Goal: Task Accomplishment & Management: Manage account settings

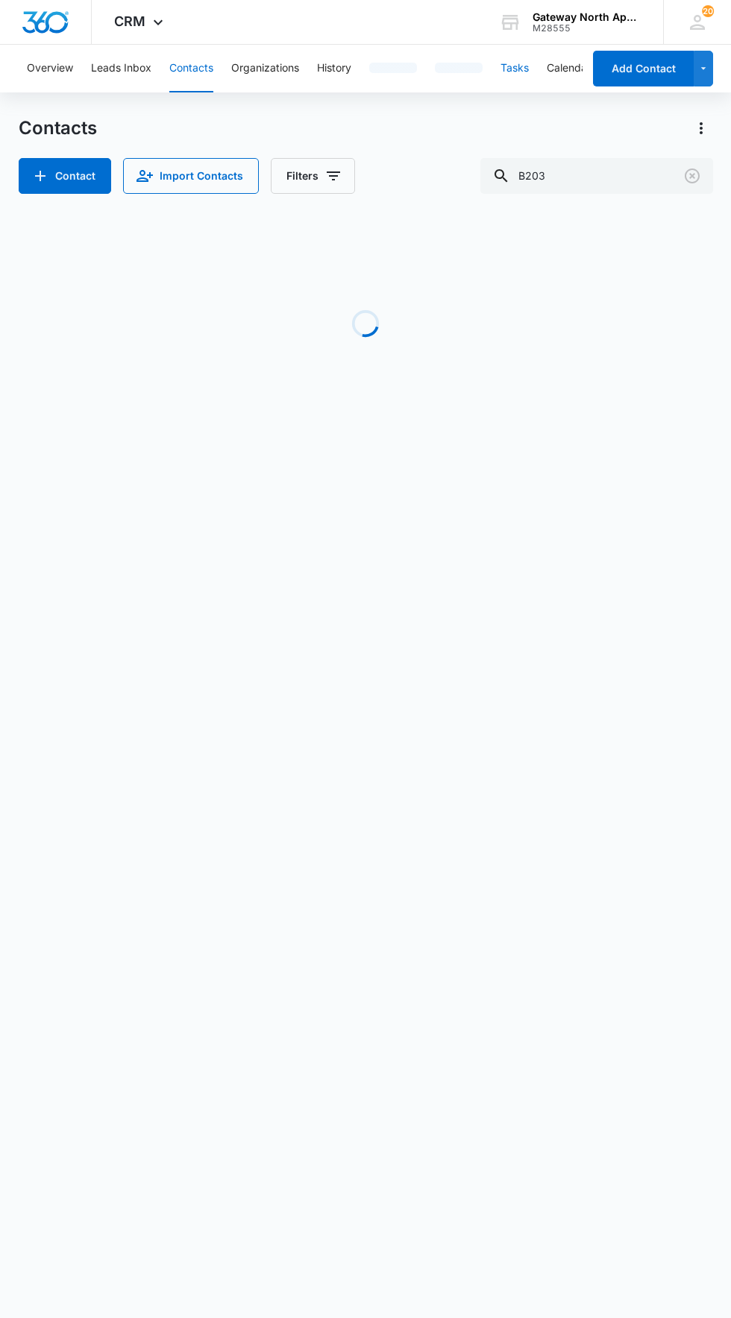
click at [527, 67] on button "Tasks" at bounding box center [514, 69] width 28 height 48
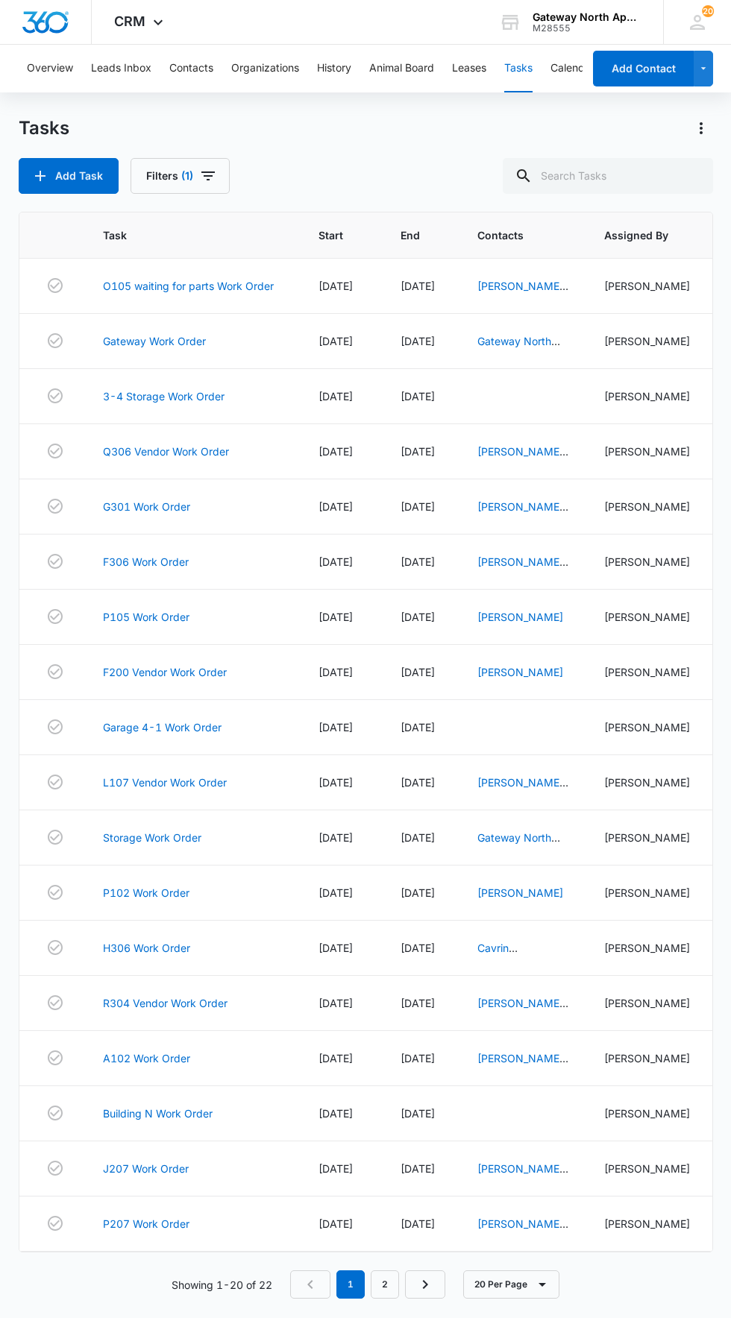
scroll to position [20, 0]
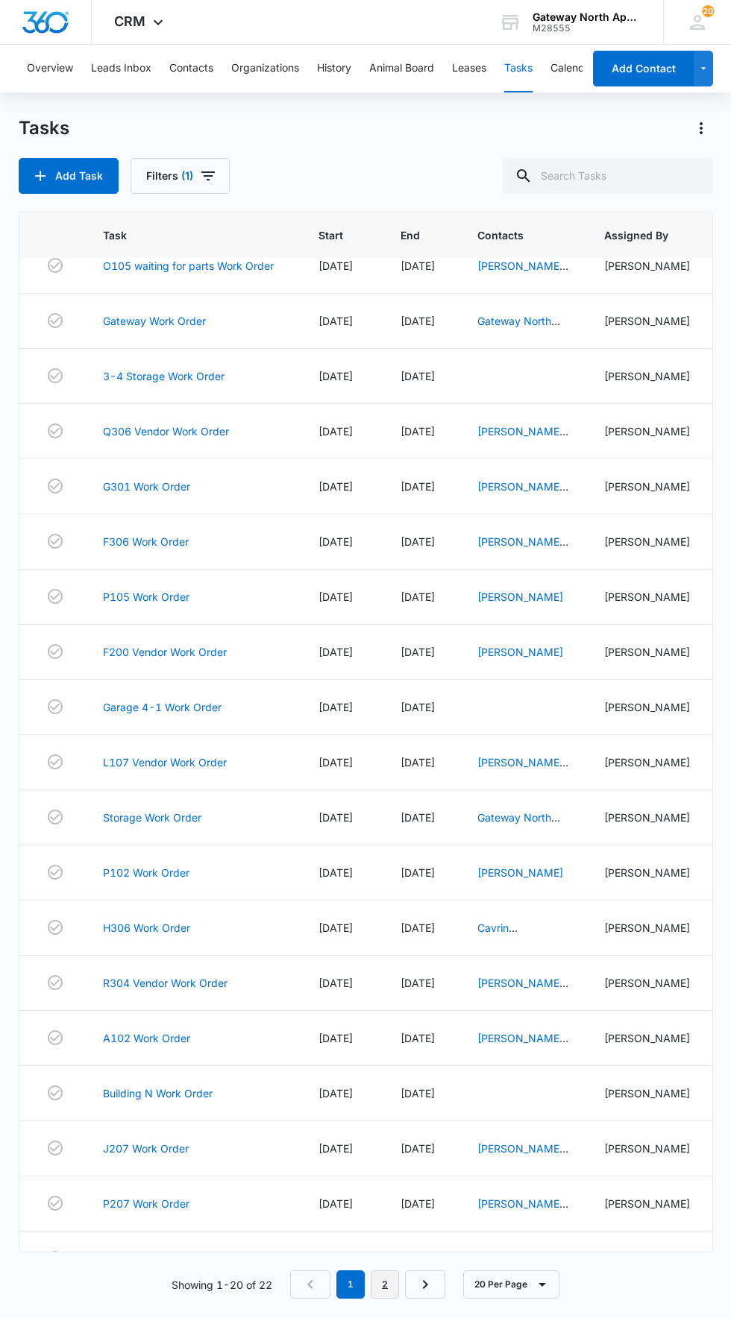
click at [385, 1299] on link "2" at bounding box center [385, 1284] width 28 height 28
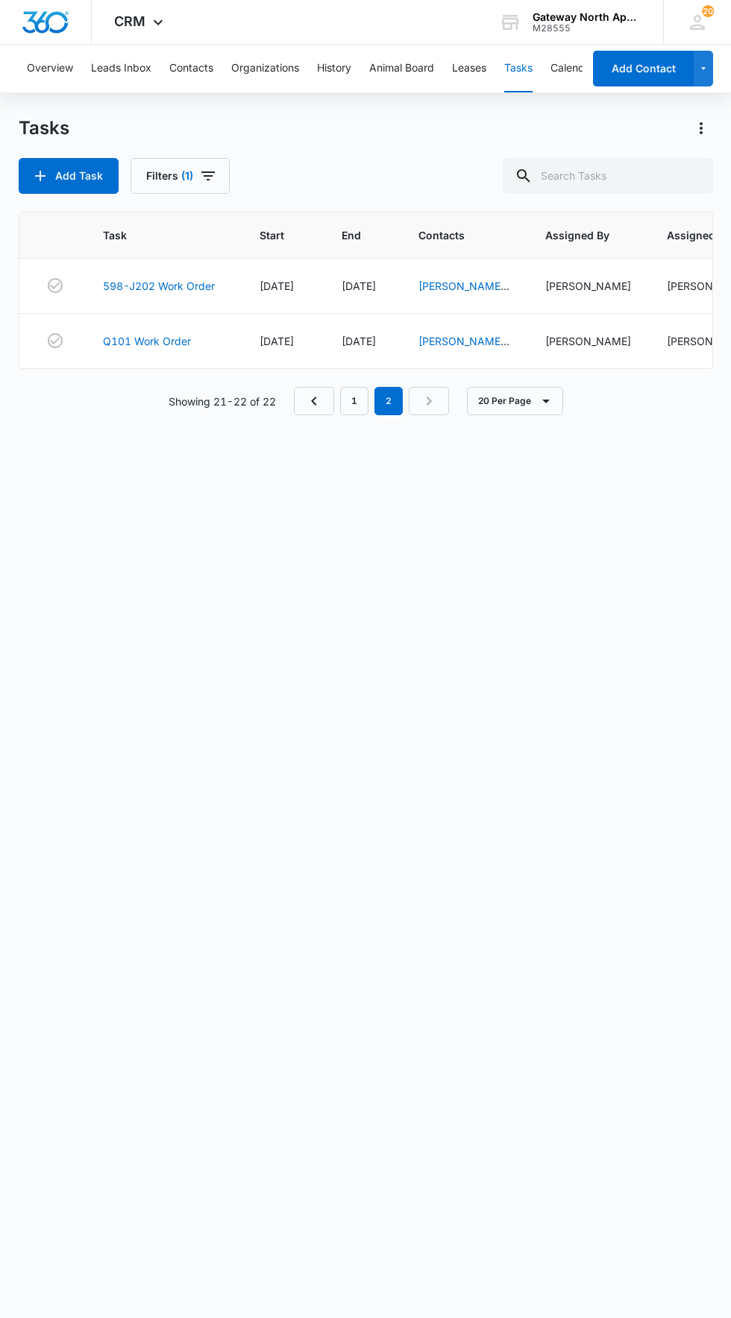
scroll to position [0, 0]
click at [145, 344] on link "Q101 Work Order" at bounding box center [147, 341] width 88 height 16
